Goal: Information Seeking & Learning: Learn about a topic

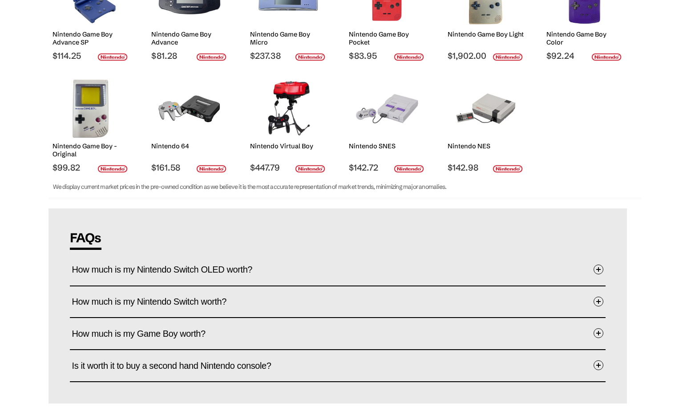
scroll to position [349, 0]
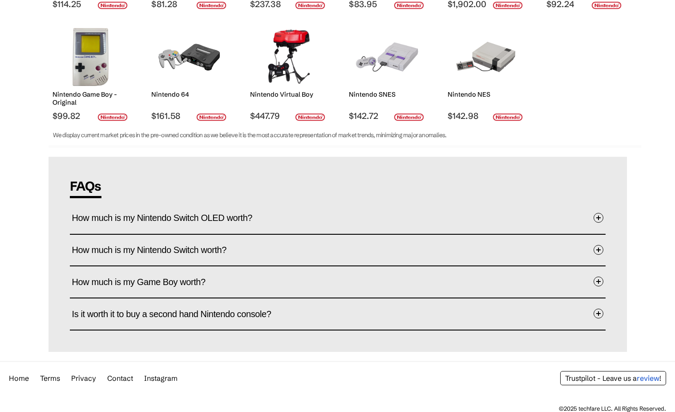
click at [561, 239] on button "How much is my Nintendo Switch worth?" at bounding box center [338, 250] width 532 height 27
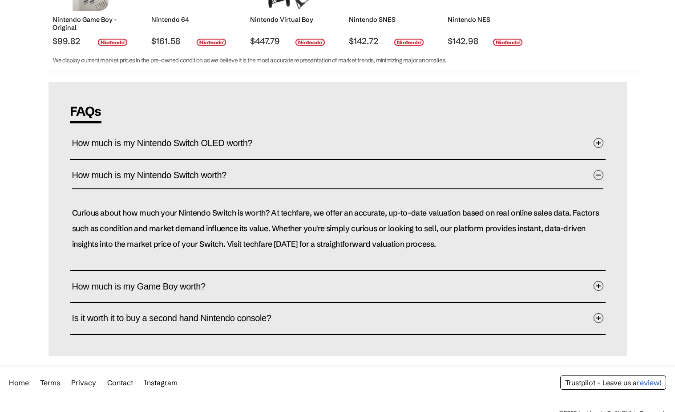
scroll to position [427, 0]
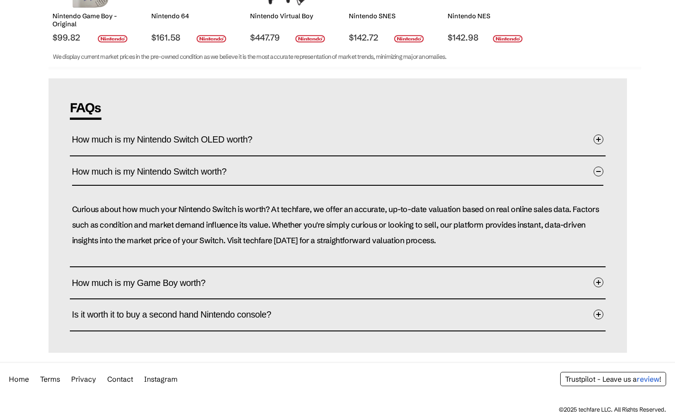
click at [542, 284] on button "How much is my Game Boy worth?" at bounding box center [338, 282] width 532 height 27
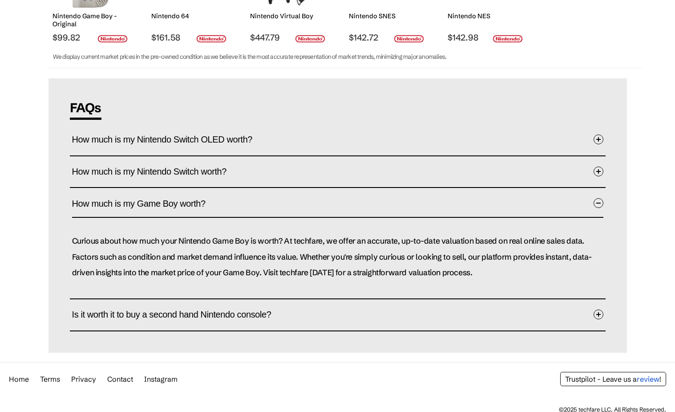
click at [528, 301] on button "Is it worth it to buy a second hand Nintendo console?" at bounding box center [338, 314] width 532 height 27
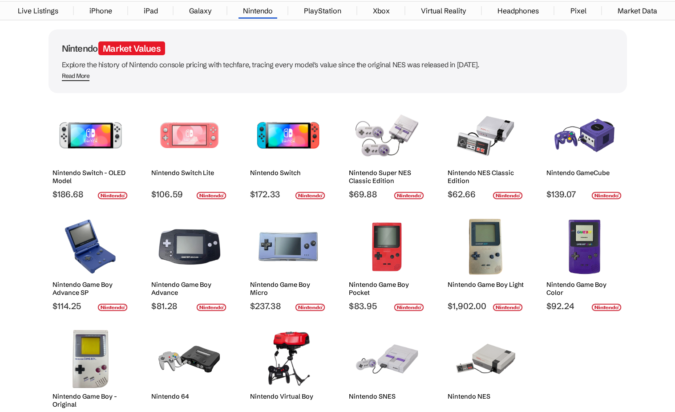
scroll to position [43, 0]
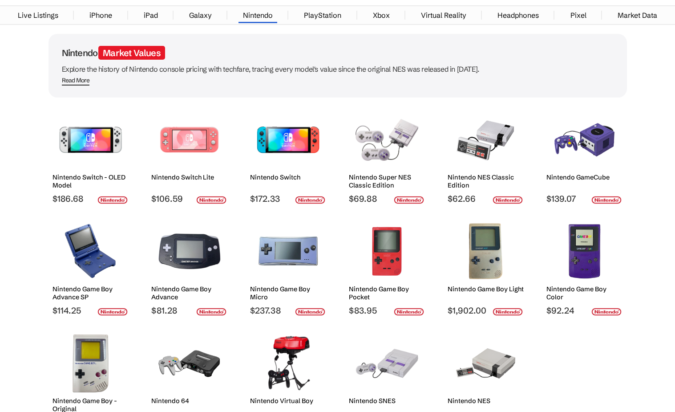
click at [314, 124] on img at bounding box center [288, 140] width 63 height 58
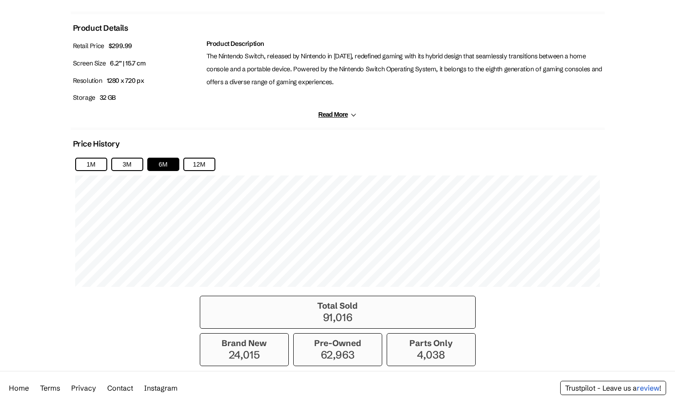
scroll to position [472, 0]
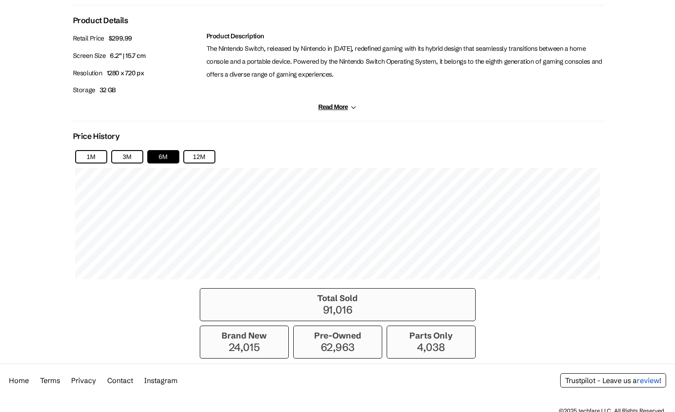
click at [355, 331] on h3 "Pre-Owned" at bounding box center [337, 335] width 79 height 10
click at [124, 150] on button "3M" at bounding box center [127, 156] width 32 height 13
click at [191, 150] on button "12M" at bounding box center [199, 156] width 32 height 13
click at [196, 150] on button "12M" at bounding box center [199, 156] width 32 height 13
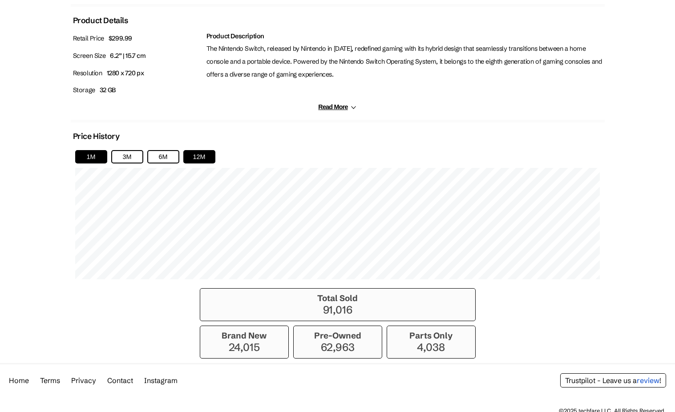
click at [89, 151] on button "1M" at bounding box center [91, 156] width 32 height 13
click at [173, 150] on button "6M" at bounding box center [163, 156] width 32 height 13
click at [128, 150] on button "3M" at bounding box center [127, 156] width 32 height 13
